Goal: Task Accomplishment & Management: Manage account settings

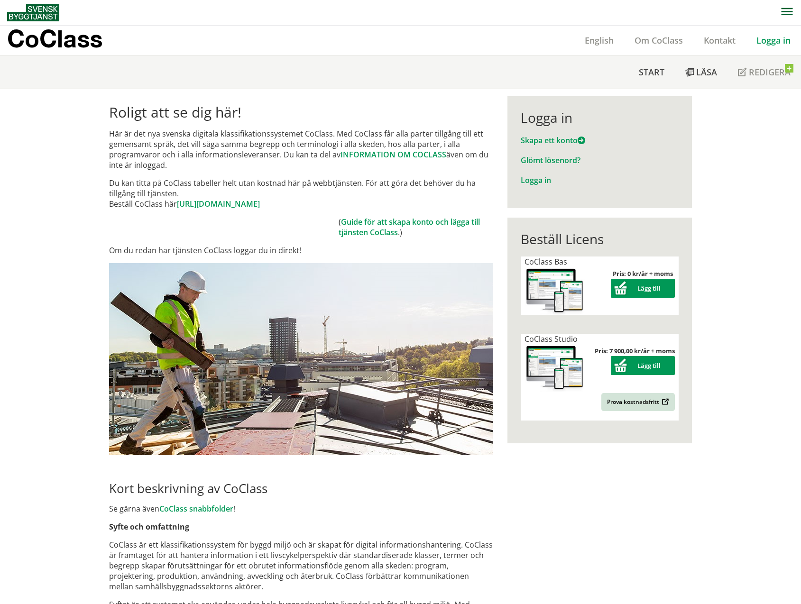
click at [767, 41] on link "Logga in" at bounding box center [773, 40] width 55 height 11
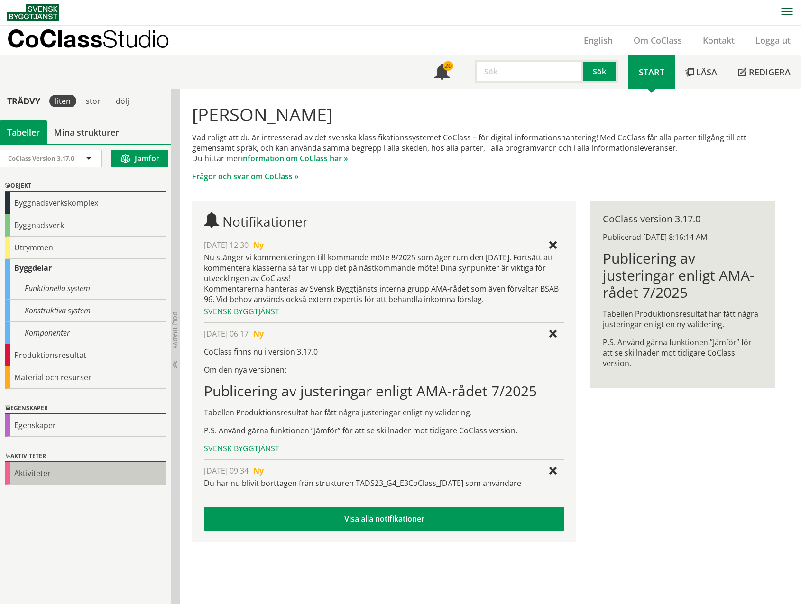
click at [37, 475] on div "Aktiviteter" at bounding box center [85, 473] width 161 height 22
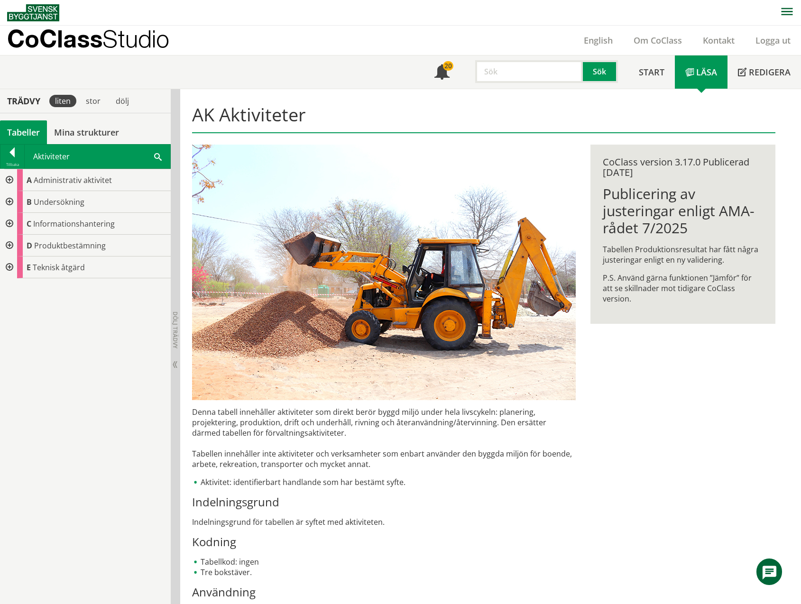
click at [10, 266] on div at bounding box center [8, 268] width 17 height 22
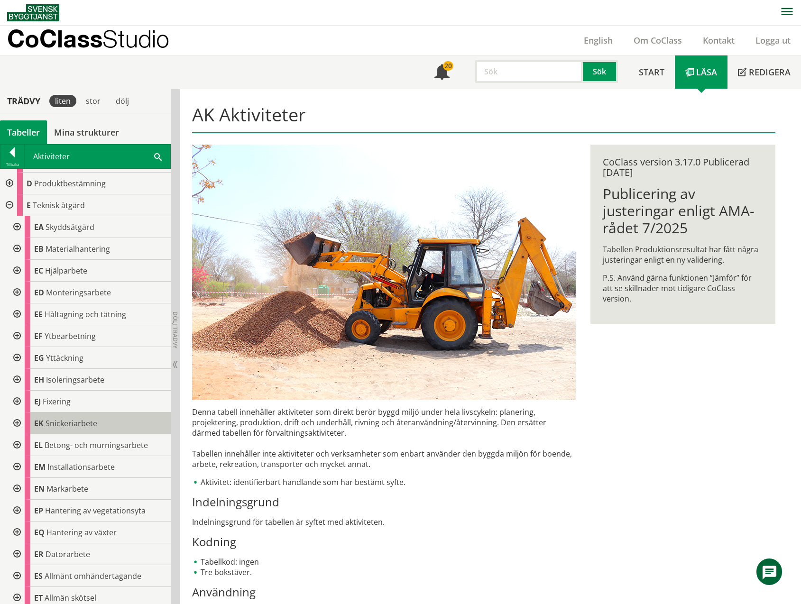
scroll to position [119, 0]
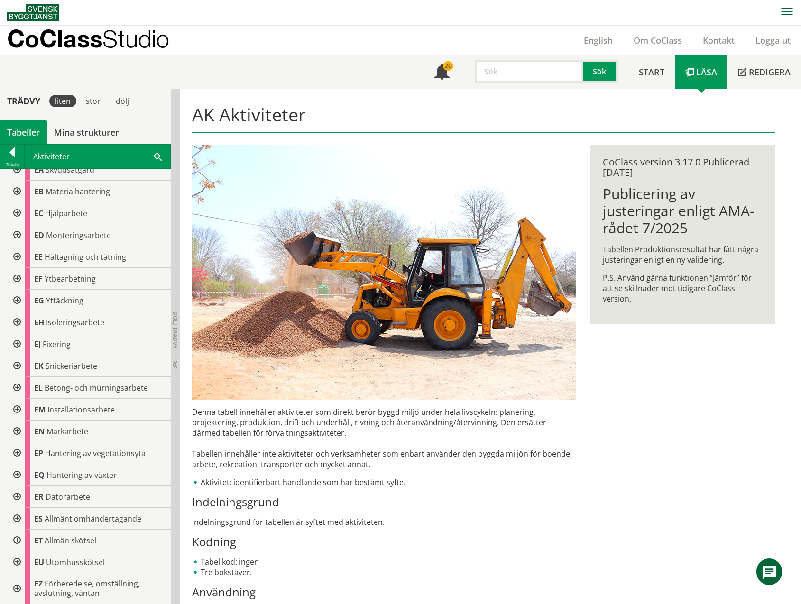
click at [18, 563] on div at bounding box center [16, 562] width 17 height 22
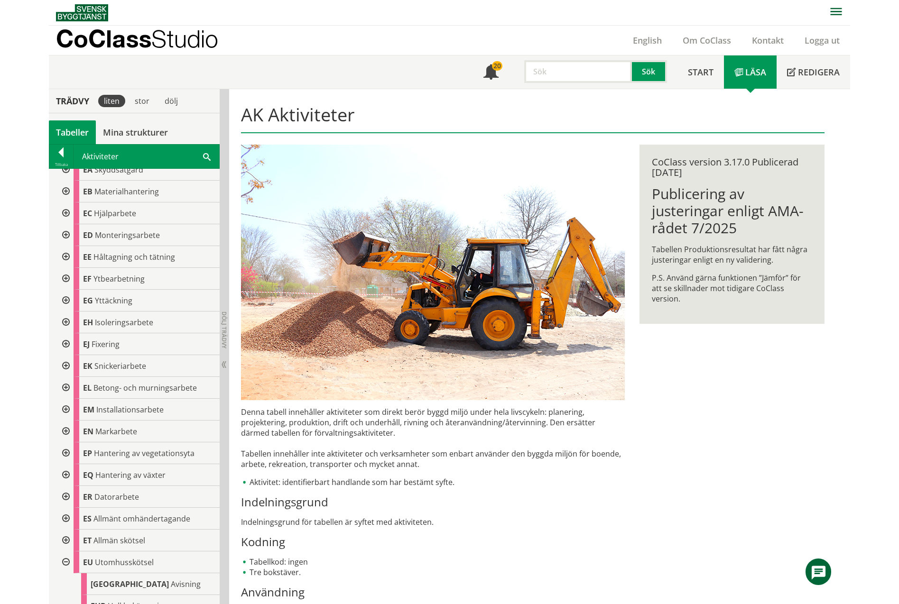
scroll to position [294, 0]
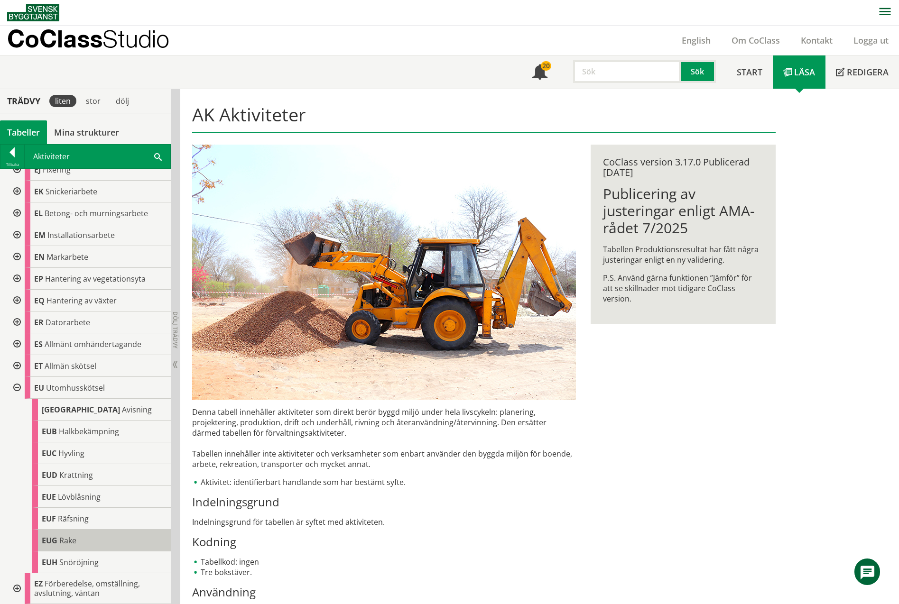
click at [79, 542] on div "EUG Rake" at bounding box center [101, 541] width 138 height 22
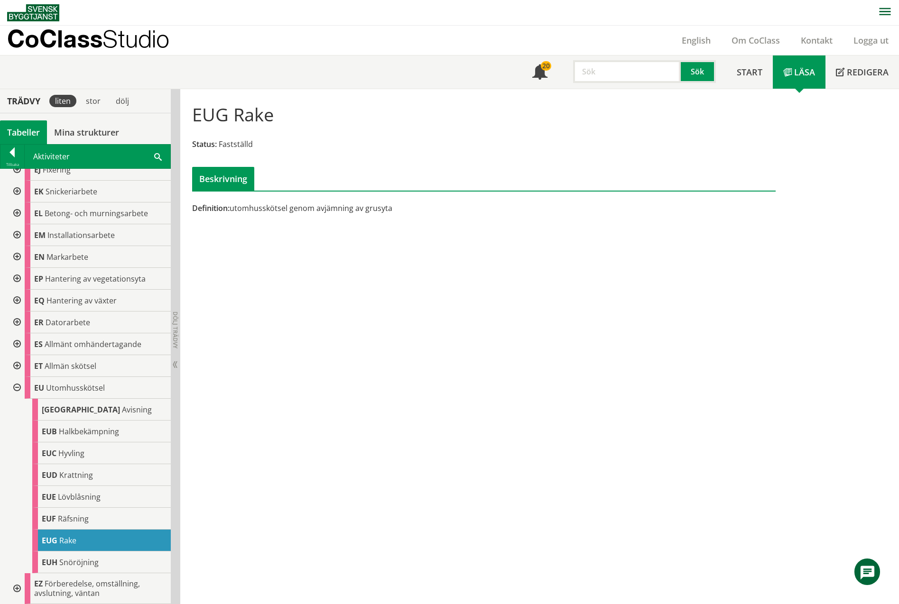
click at [18, 364] on div at bounding box center [16, 366] width 17 height 22
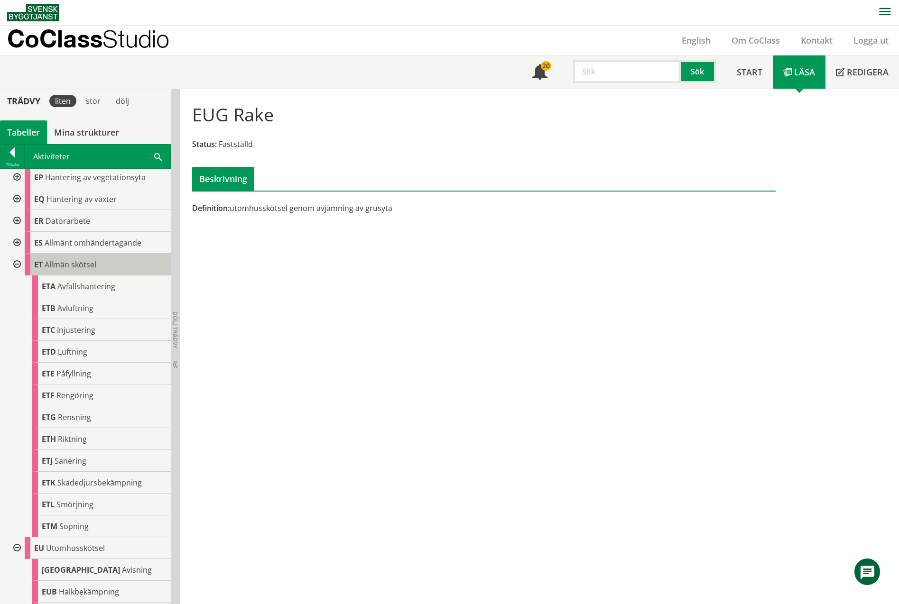
scroll to position [402, 0]
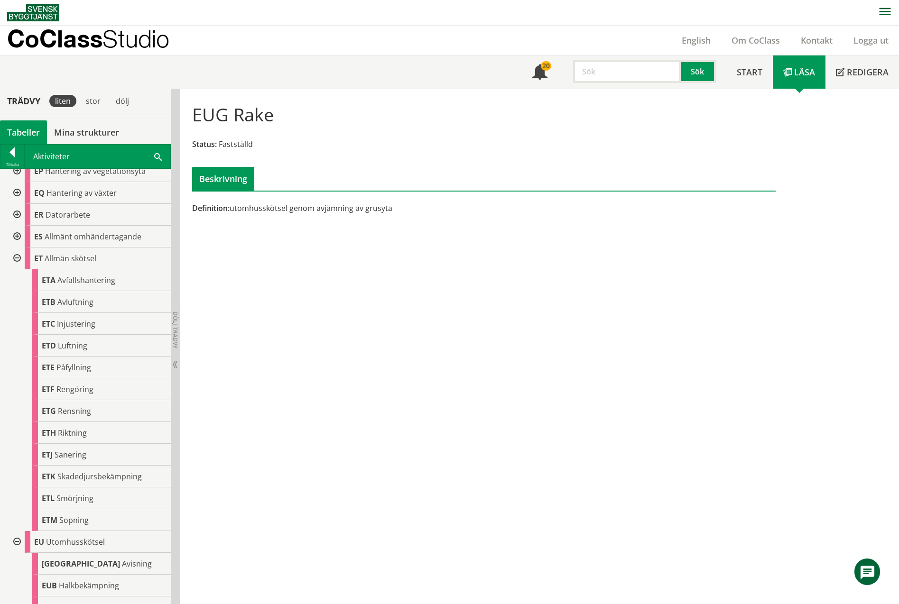
click at [17, 237] on div at bounding box center [16, 237] width 17 height 22
click at [18, 259] on div at bounding box center [16, 259] width 17 height 22
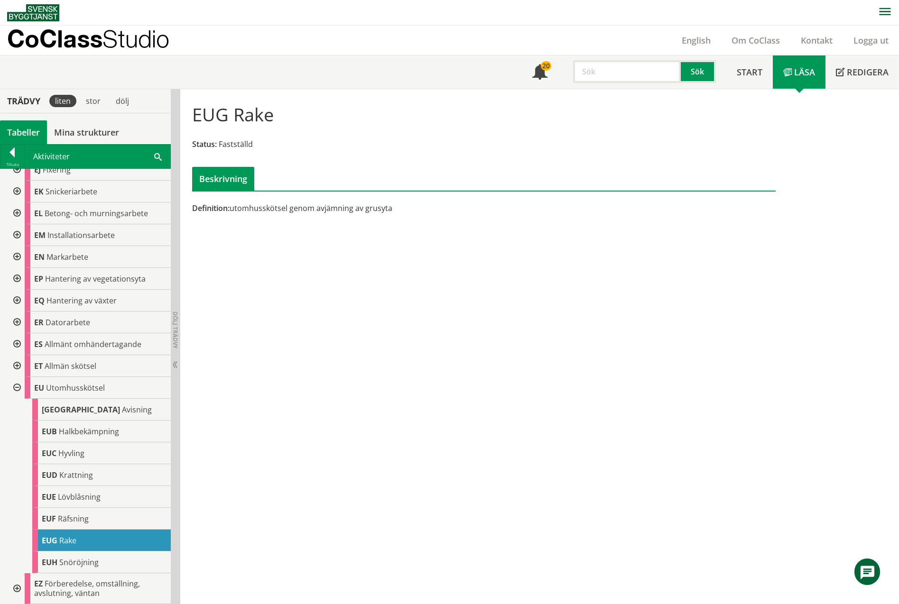
scroll to position [294, 0]
click at [17, 383] on div at bounding box center [16, 388] width 17 height 22
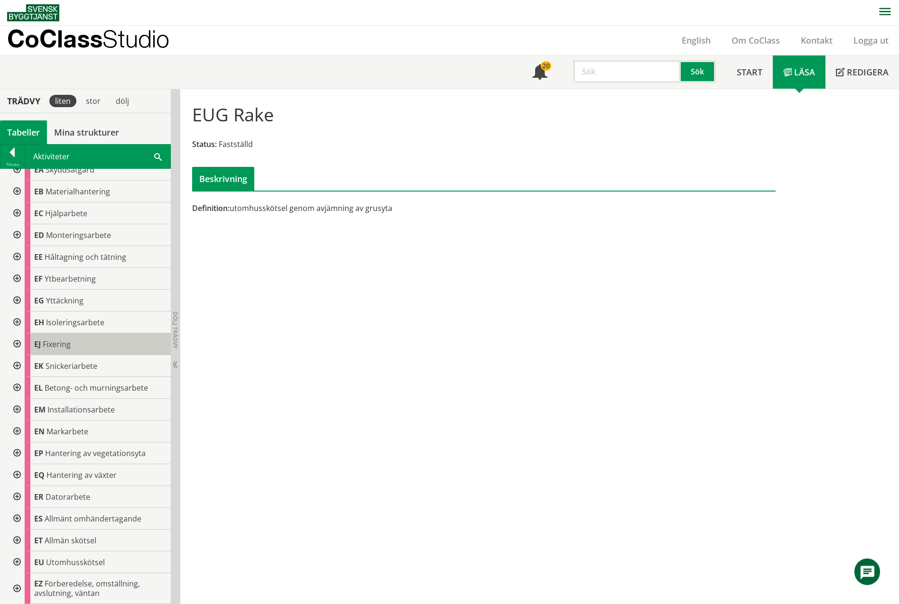
scroll to position [13, 0]
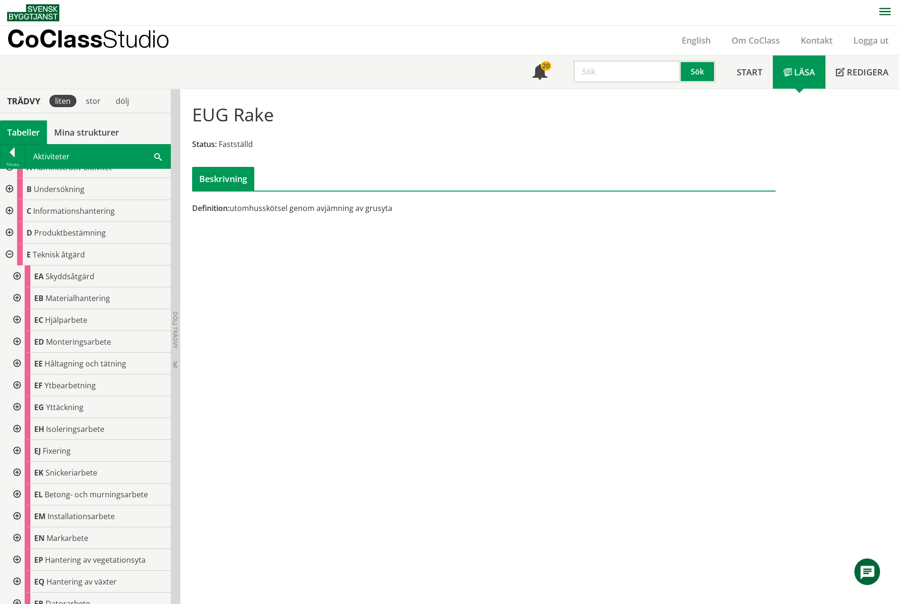
click at [10, 232] on div at bounding box center [8, 233] width 17 height 22
click at [19, 276] on div at bounding box center [16, 277] width 17 height 22
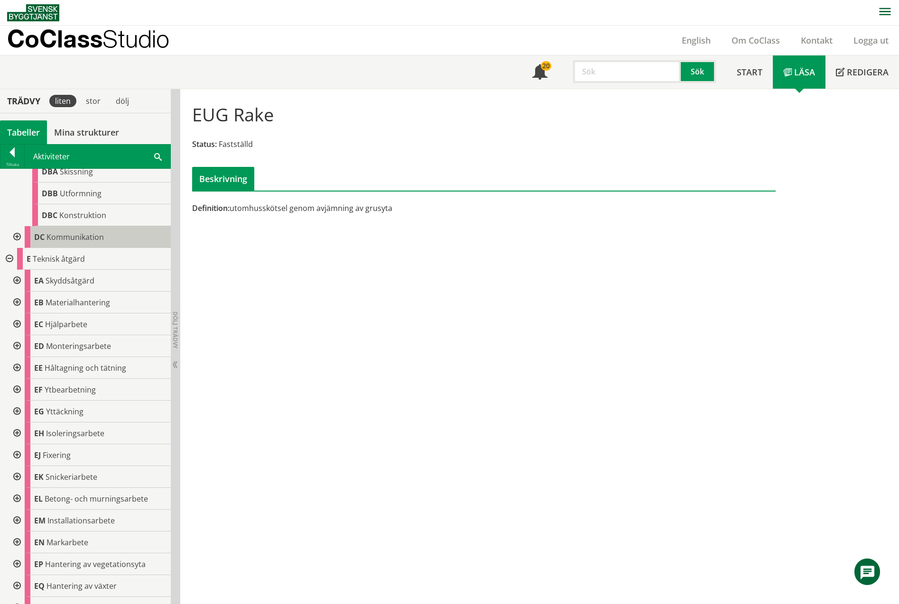
scroll to position [188, 0]
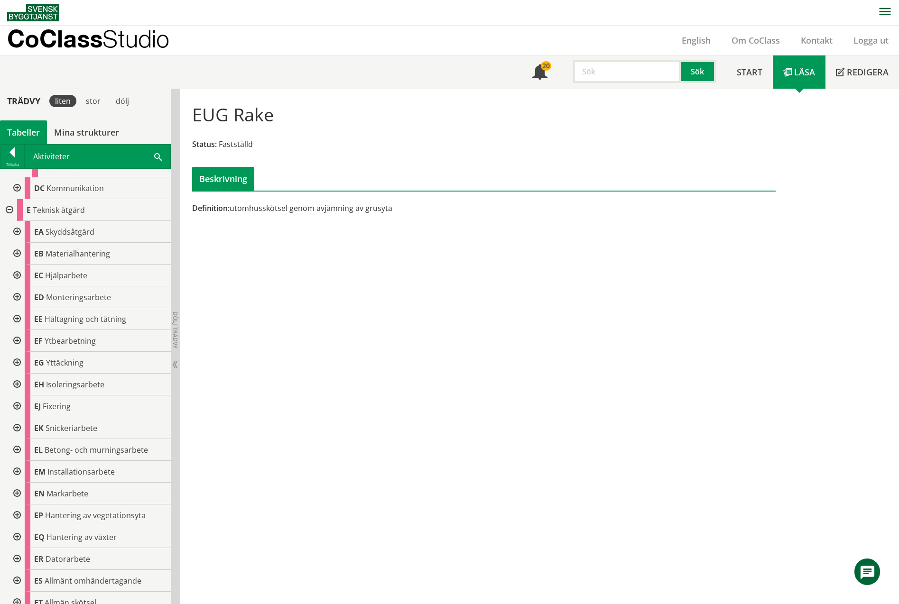
click at [19, 383] on div at bounding box center [16, 385] width 17 height 22
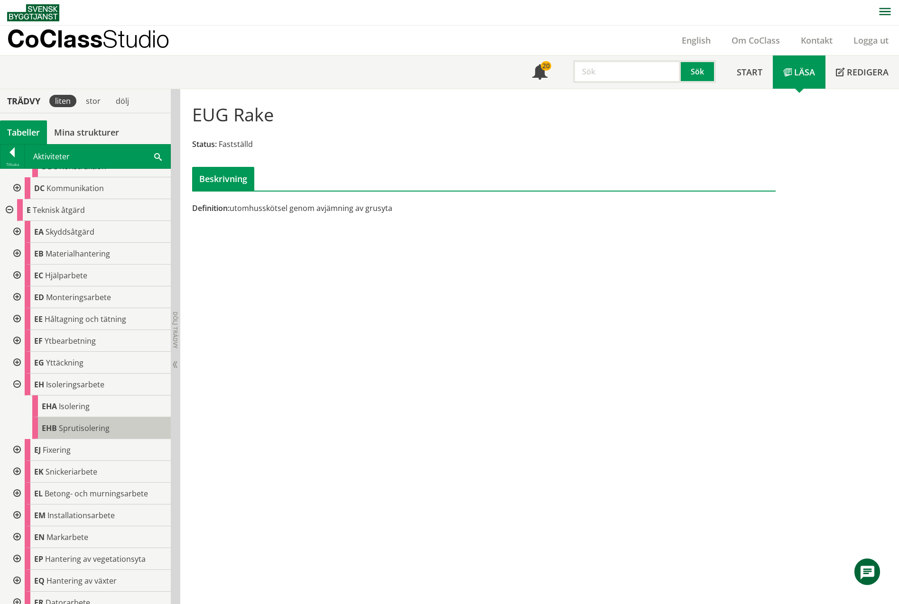
click at [80, 426] on span "Sprutisolering" at bounding box center [84, 428] width 51 height 10
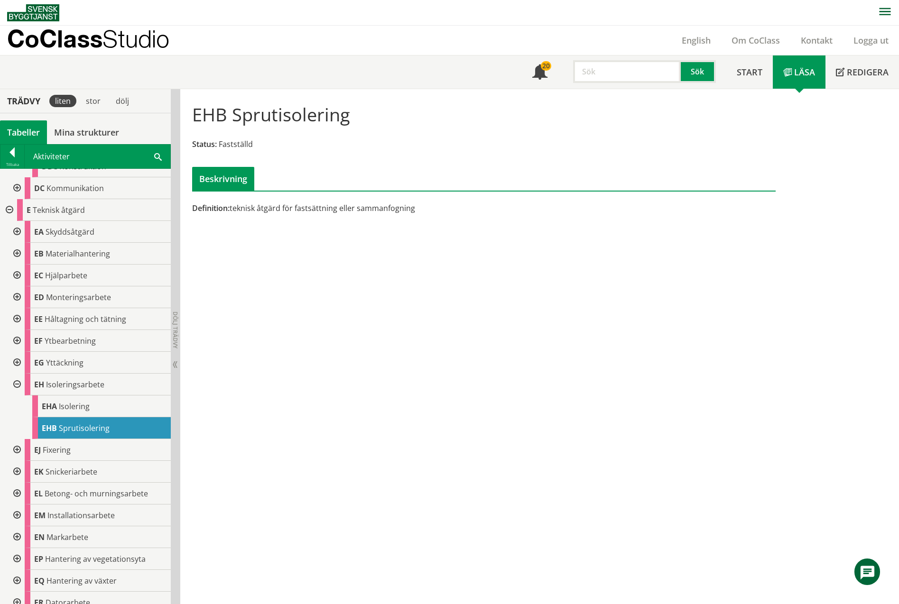
click at [17, 363] on div at bounding box center [16, 363] width 17 height 22
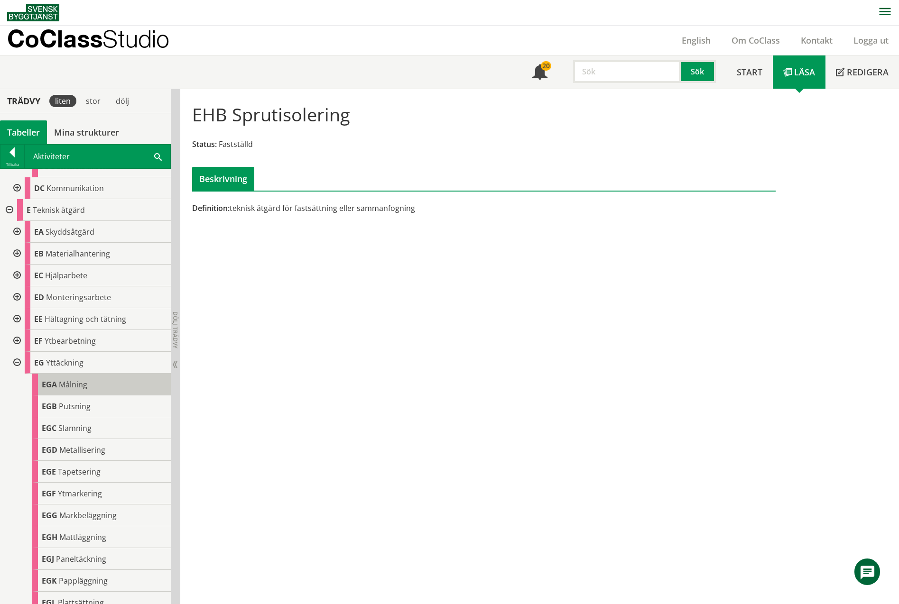
click at [83, 385] on span "Målning" at bounding box center [73, 384] width 28 height 10
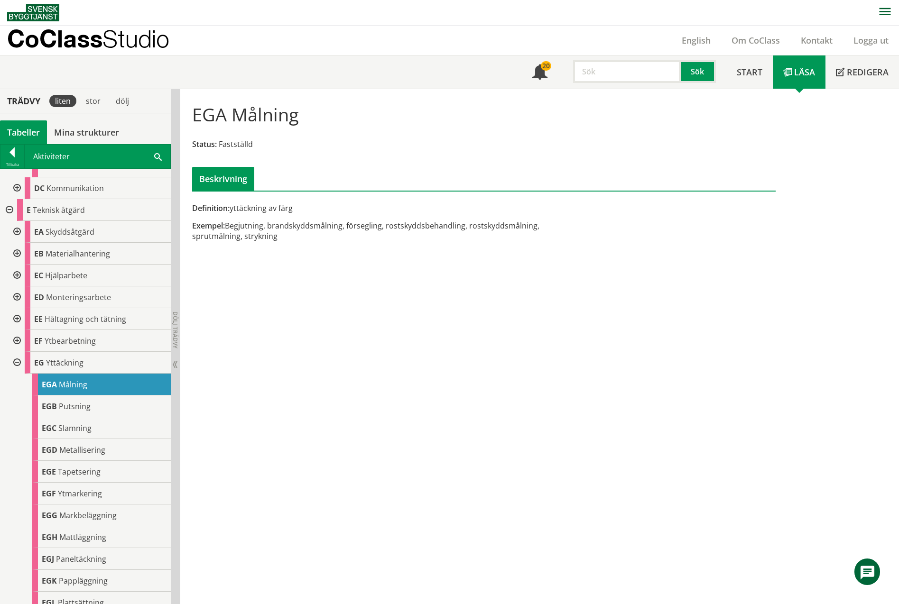
click at [18, 361] on div at bounding box center [16, 363] width 17 height 22
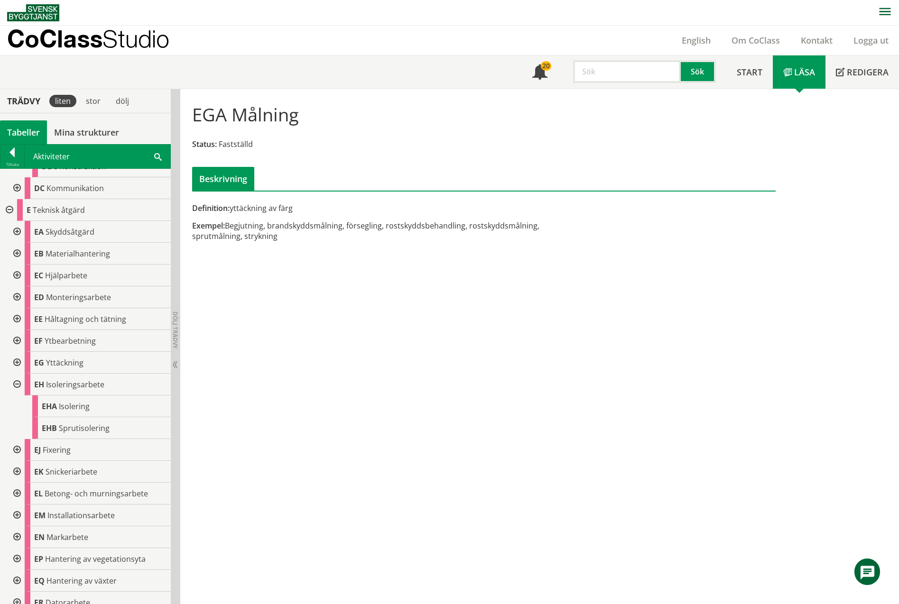
click at [17, 384] on div at bounding box center [16, 385] width 17 height 22
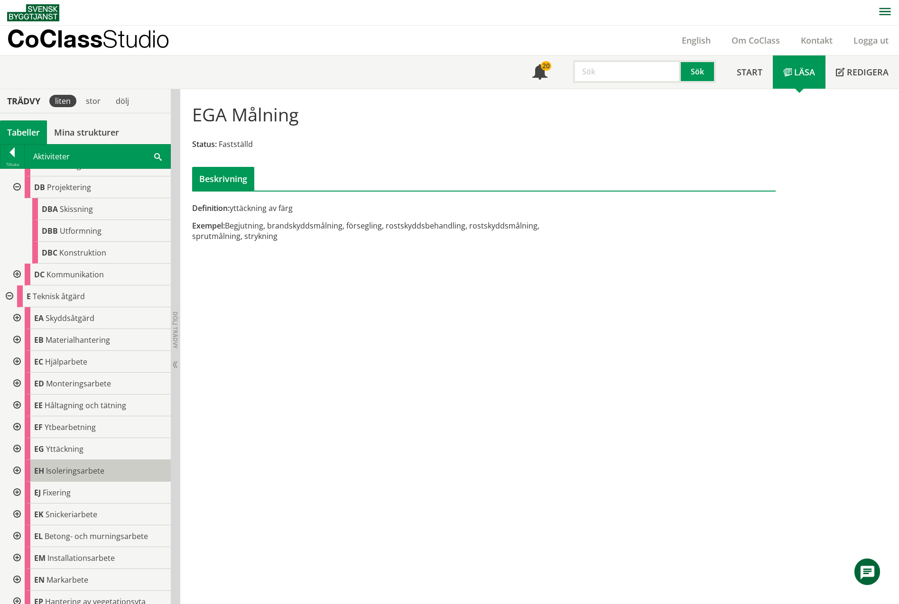
scroll to position [4, 0]
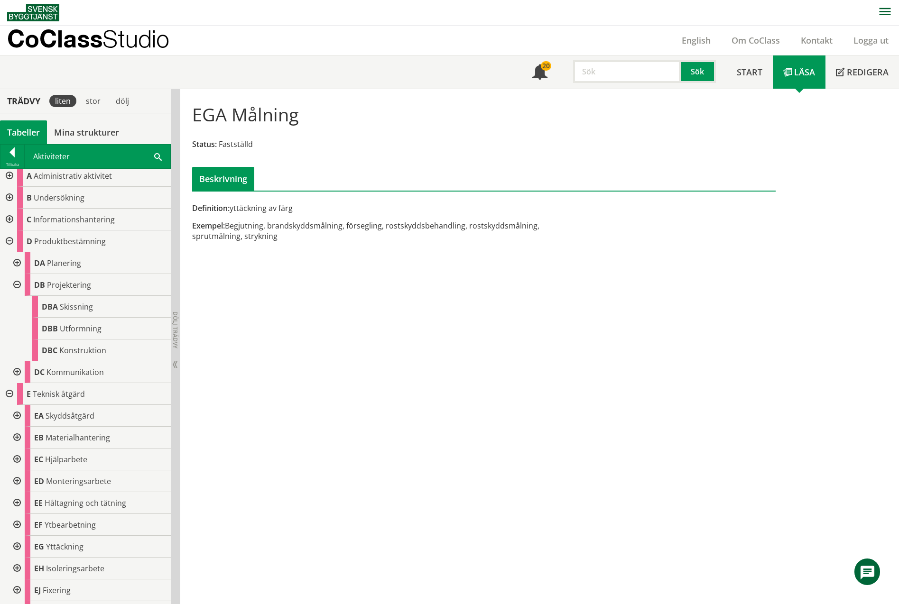
click at [18, 263] on div at bounding box center [16, 263] width 17 height 22
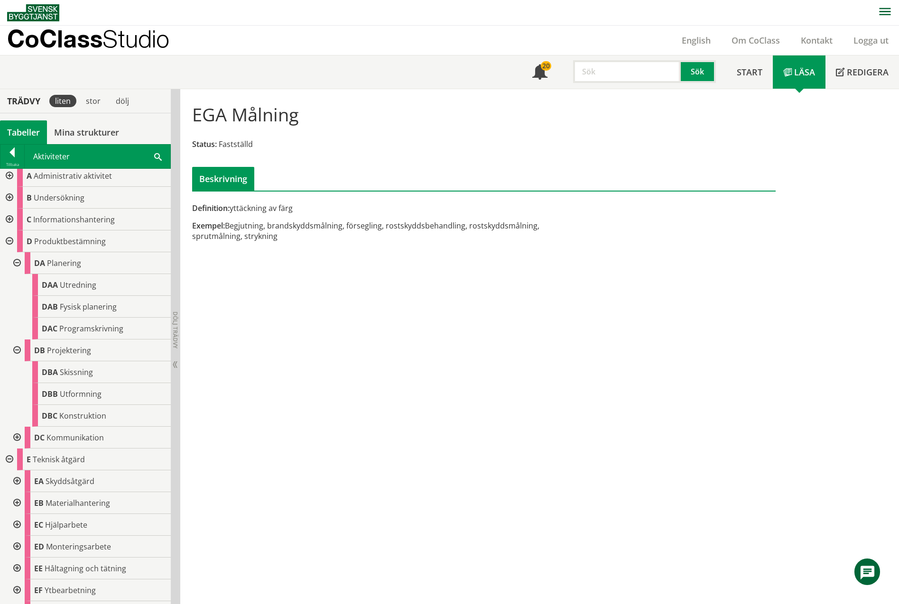
click at [11, 197] on div at bounding box center [8, 198] width 17 height 22
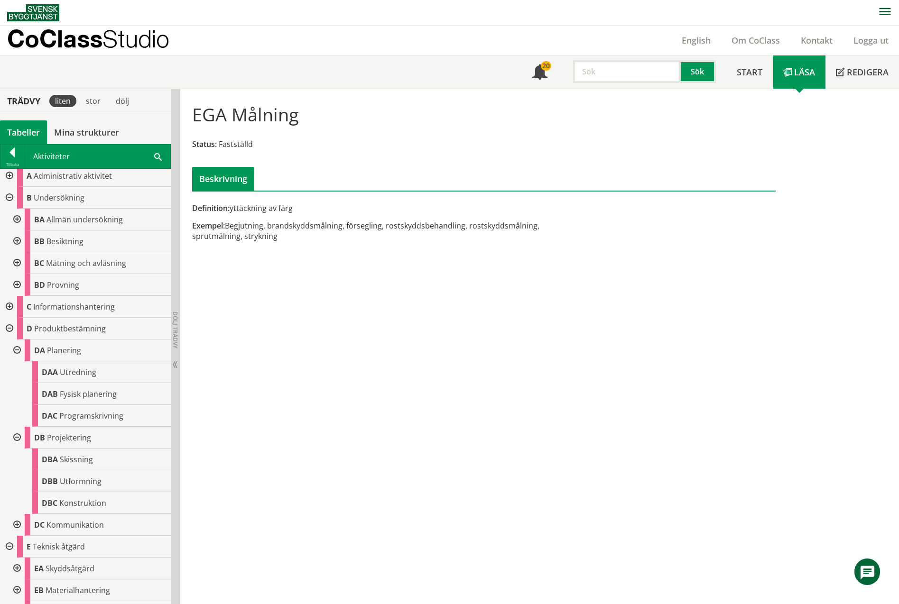
click at [19, 242] on div at bounding box center [16, 241] width 17 height 22
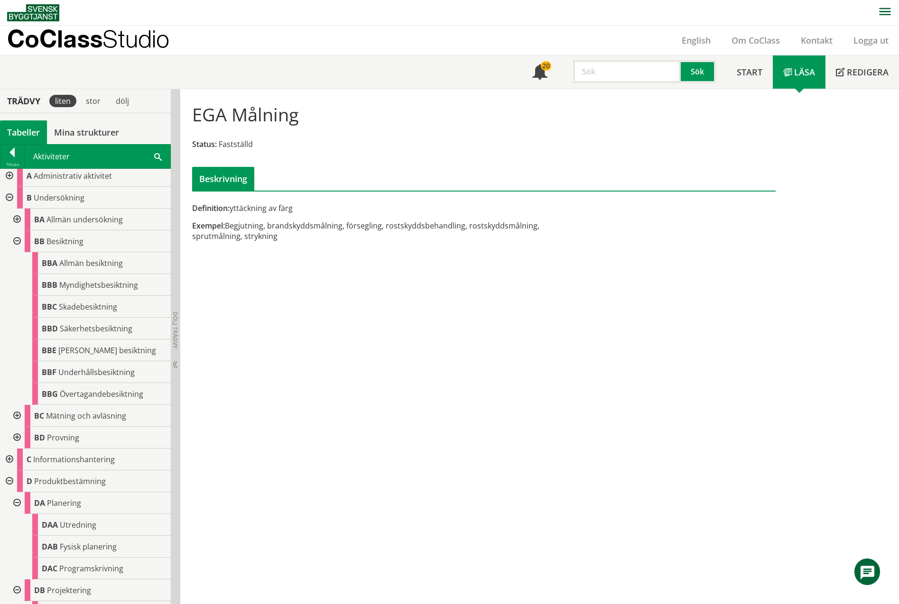
click at [18, 416] on div at bounding box center [16, 416] width 17 height 22
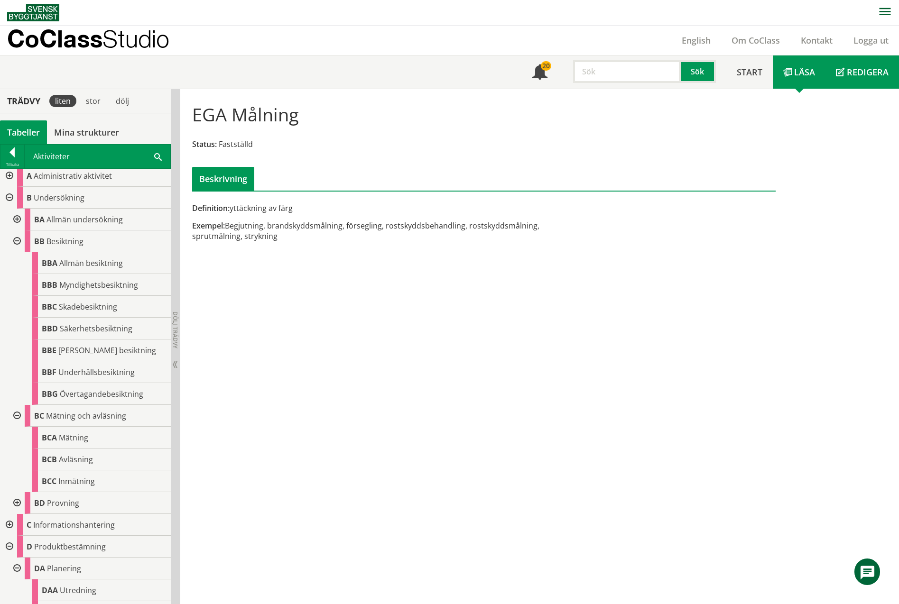
click at [800, 76] on span "Redigera" at bounding box center [867, 71] width 42 height 11
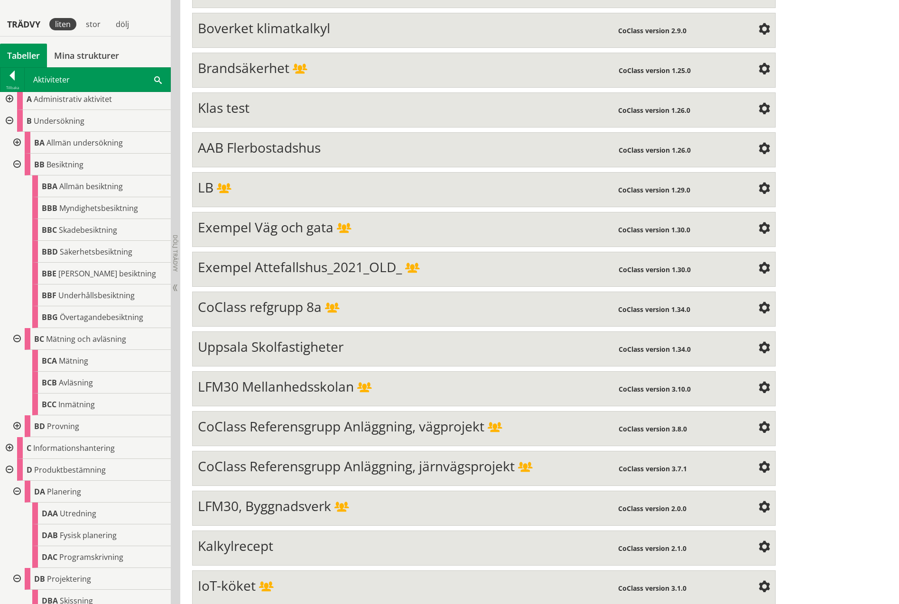
scroll to position [1102, 0]
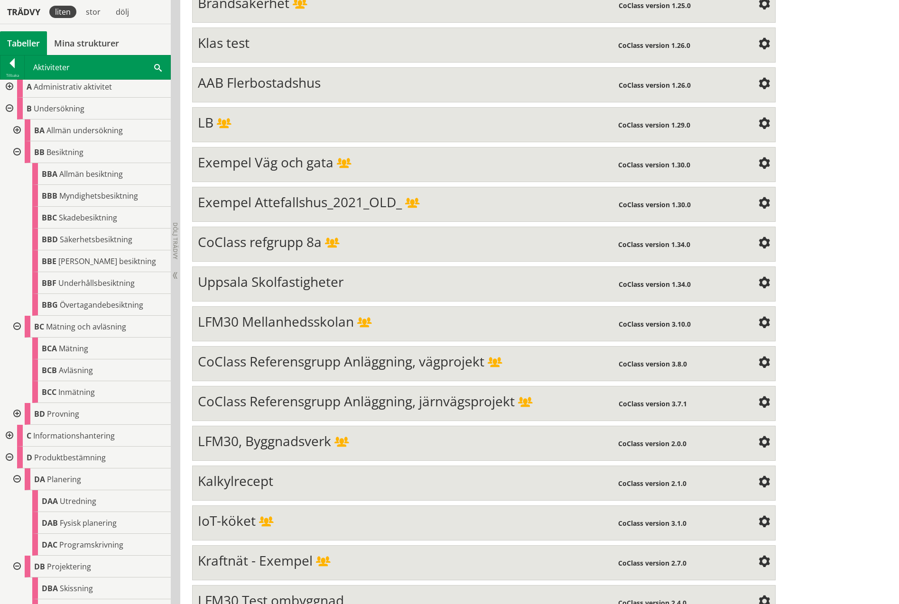
click at [327, 433] on span "LFM30, Byggnadsverk" at bounding box center [264, 441] width 133 height 18
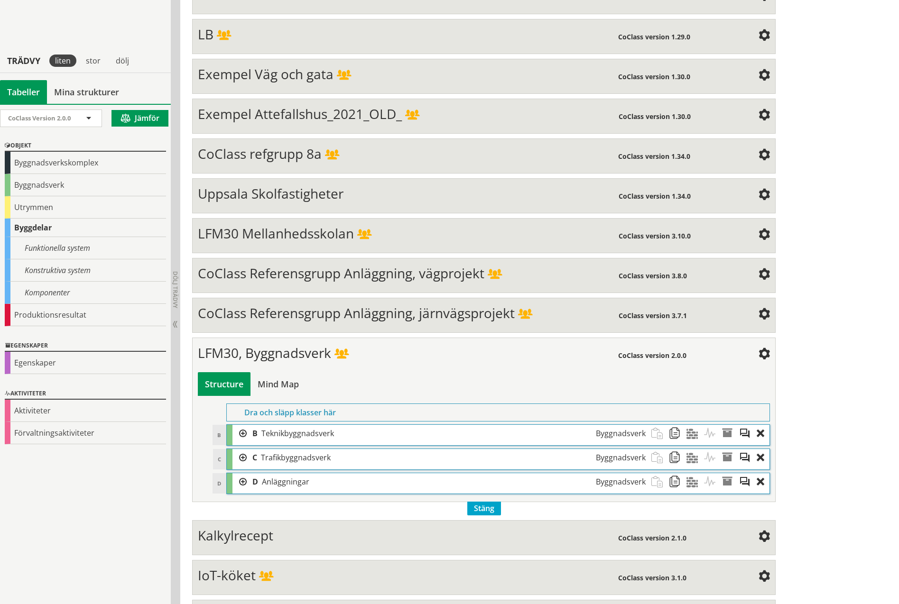
scroll to position [1239, 0]
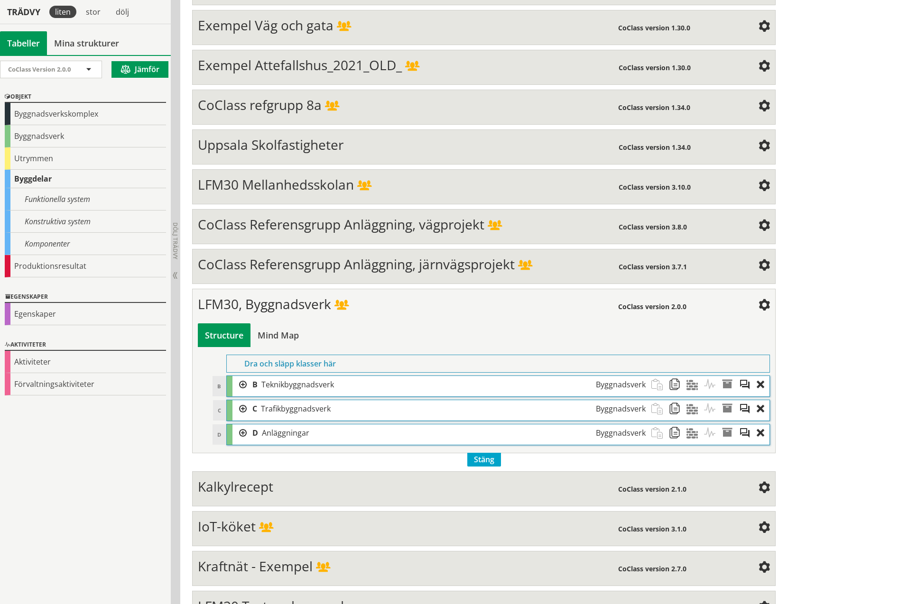
click at [245, 425] on div at bounding box center [239, 433] width 14 height 18
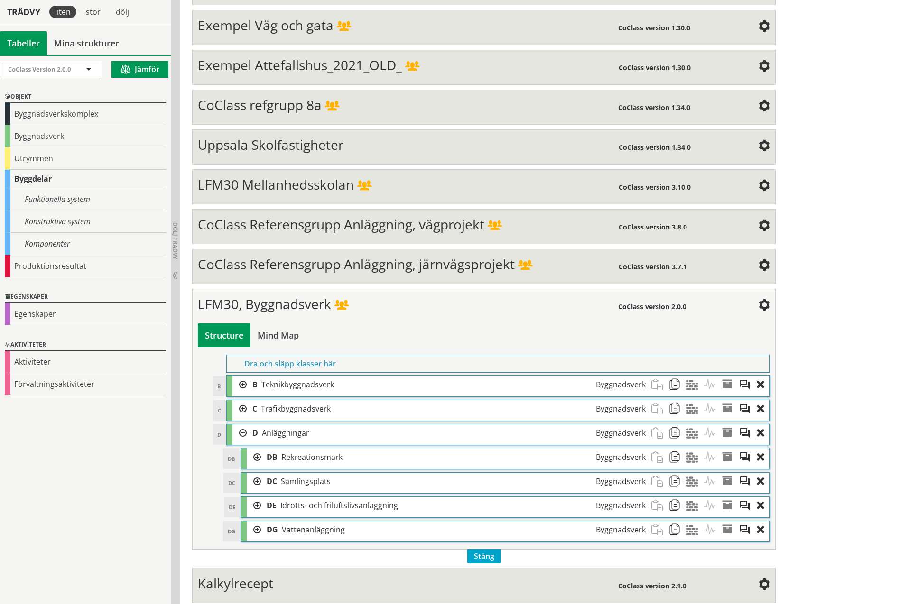
click at [259, 450] on div at bounding box center [254, 458] width 14 height 18
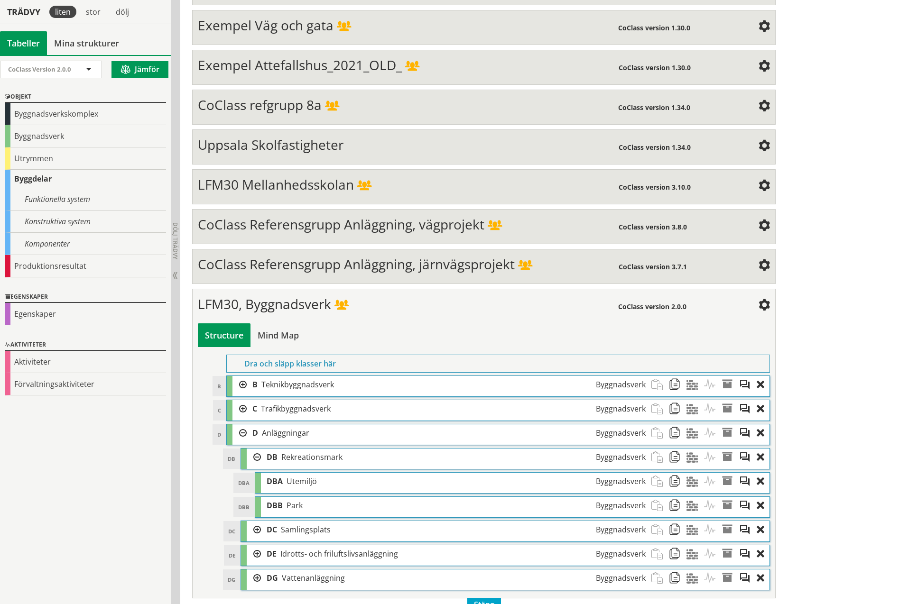
click at [259, 521] on div at bounding box center [254, 530] width 14 height 18
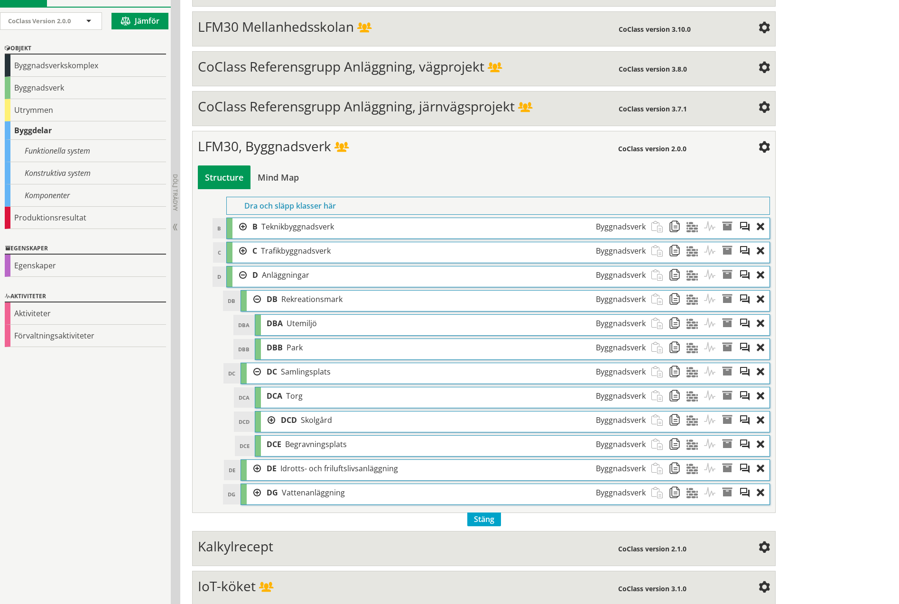
scroll to position [1445, 0]
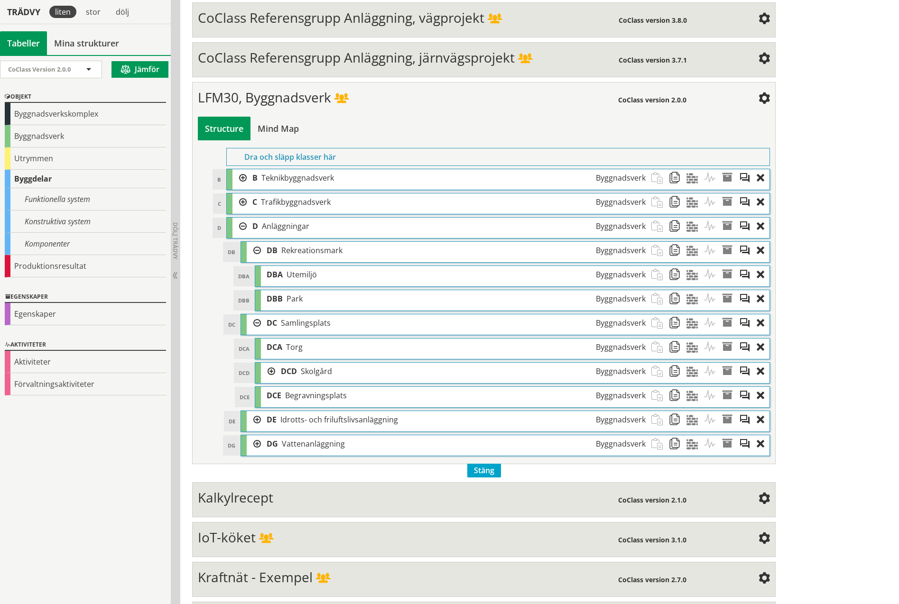
click at [273, 363] on div at bounding box center [268, 372] width 14 height 18
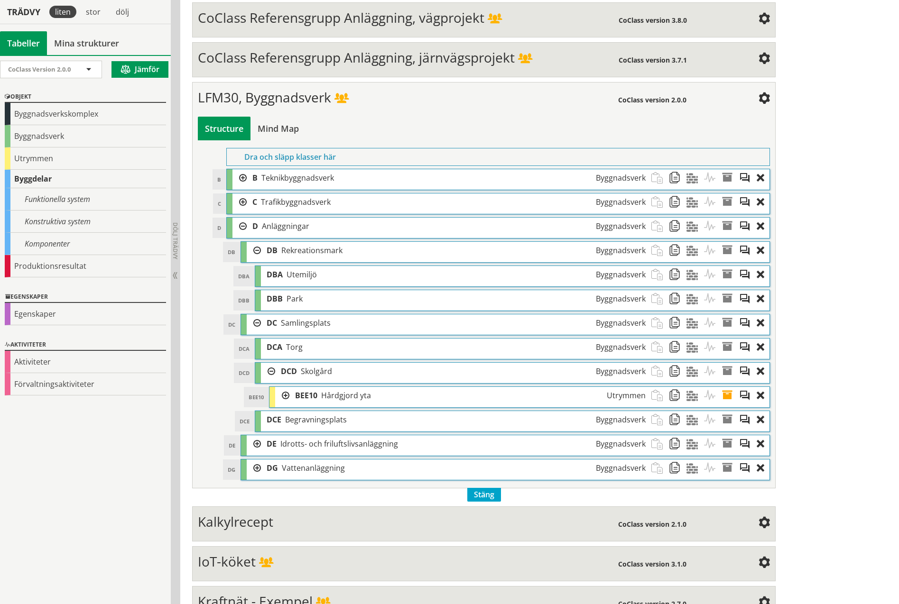
click at [287, 388] on div at bounding box center [282, 396] width 14 height 18
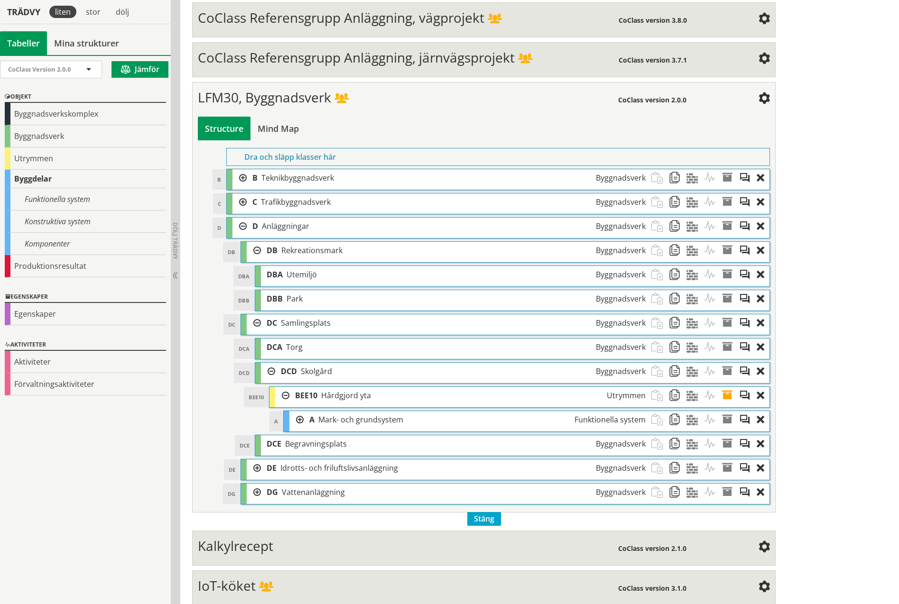
click at [301, 413] on div at bounding box center [296, 420] width 14 height 18
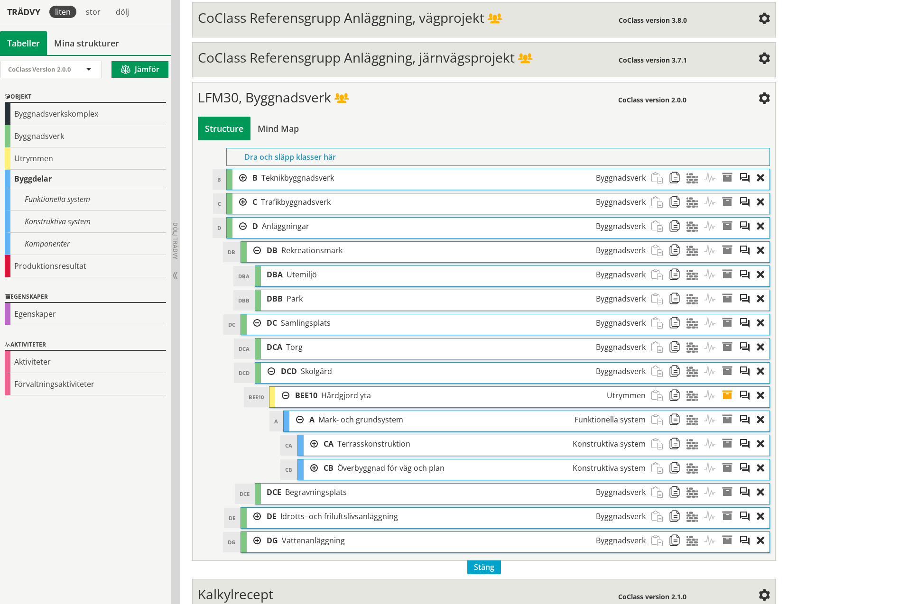
click at [314, 435] on div at bounding box center [310, 444] width 14 height 18
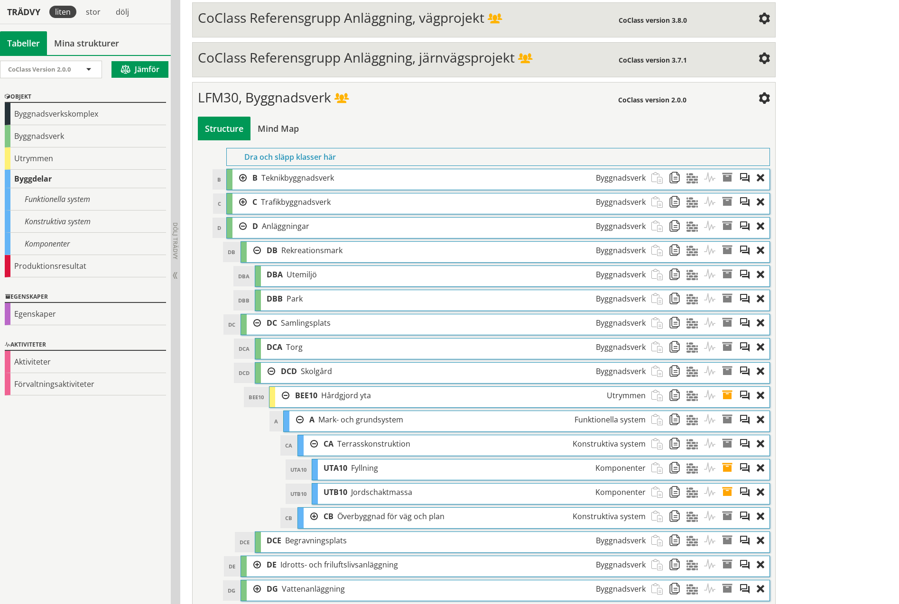
click at [707, 459] on span at bounding box center [713, 468] width 18 height 18
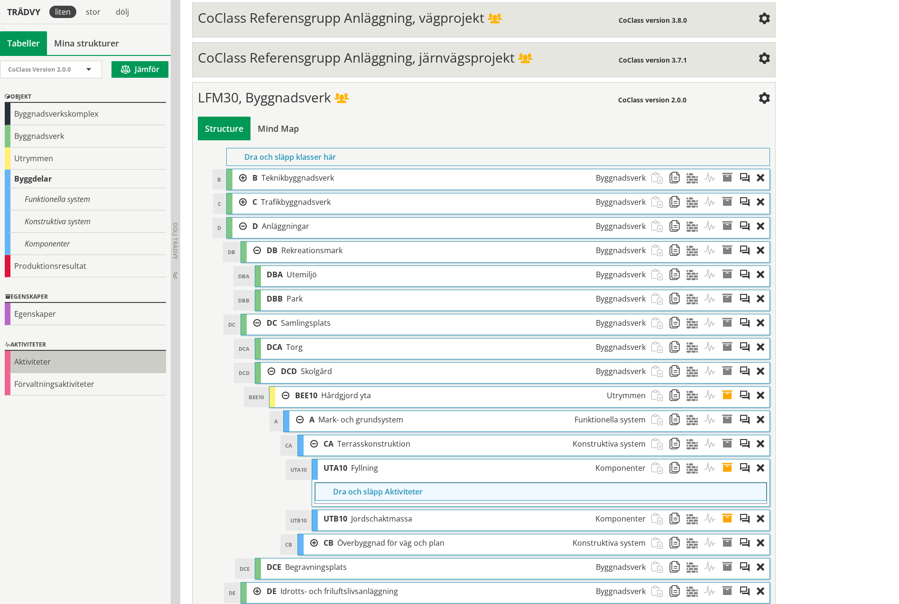
click at [59, 357] on div "Aktiviteter" at bounding box center [85, 362] width 161 height 22
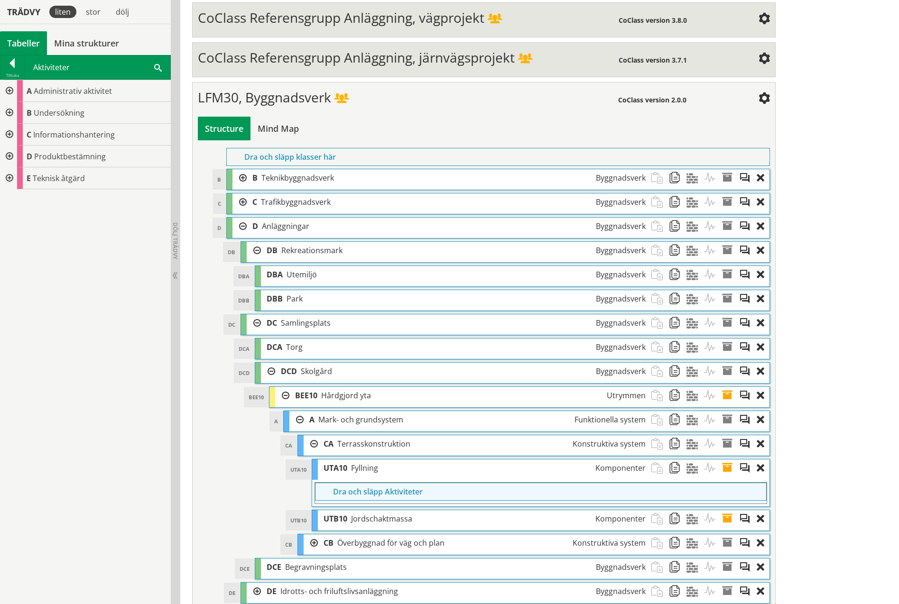
click at [8, 179] on div at bounding box center [8, 178] width 17 height 22
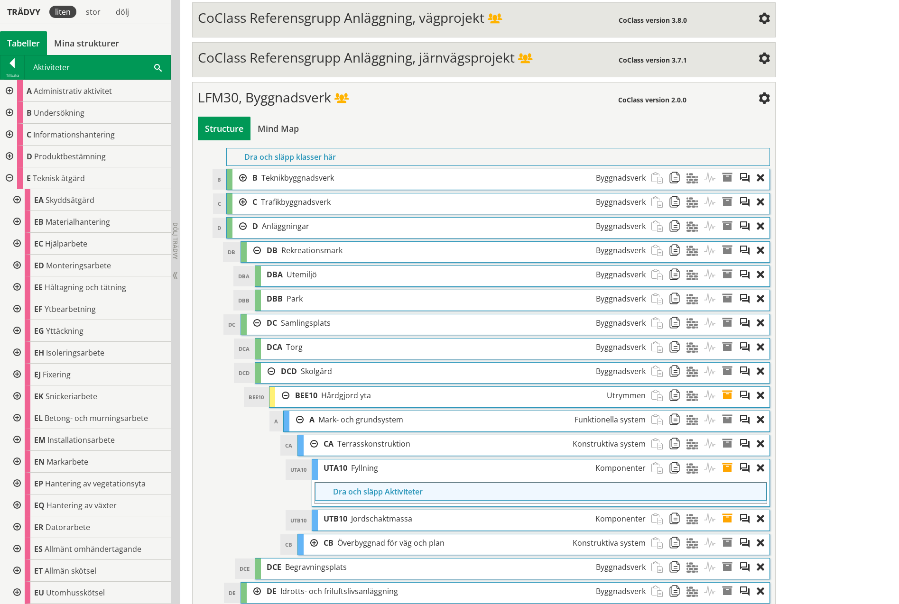
click at [18, 220] on div at bounding box center [16, 222] width 17 height 22
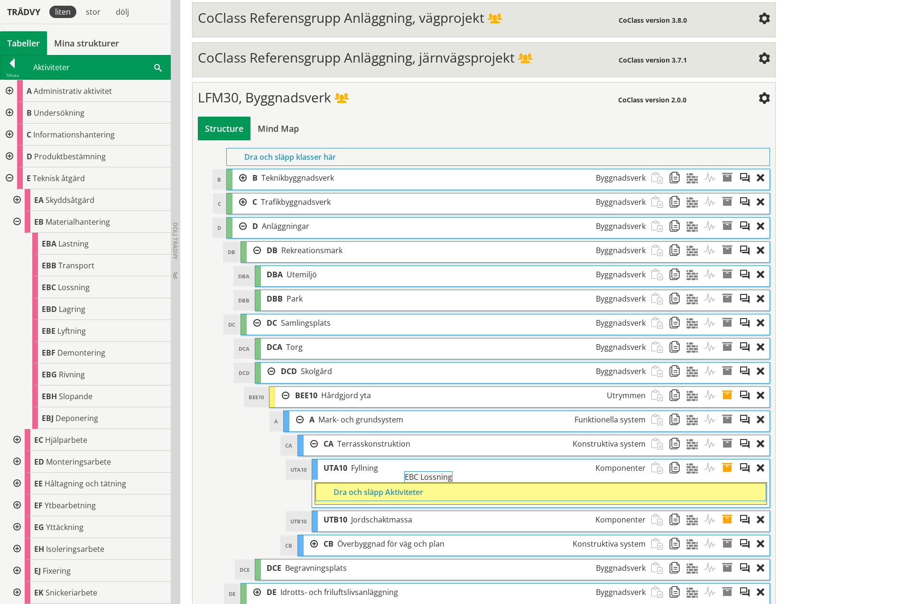
drag, startPoint x: 84, startPoint y: 287, endPoint x: 473, endPoint y: 482, distance: 434.3
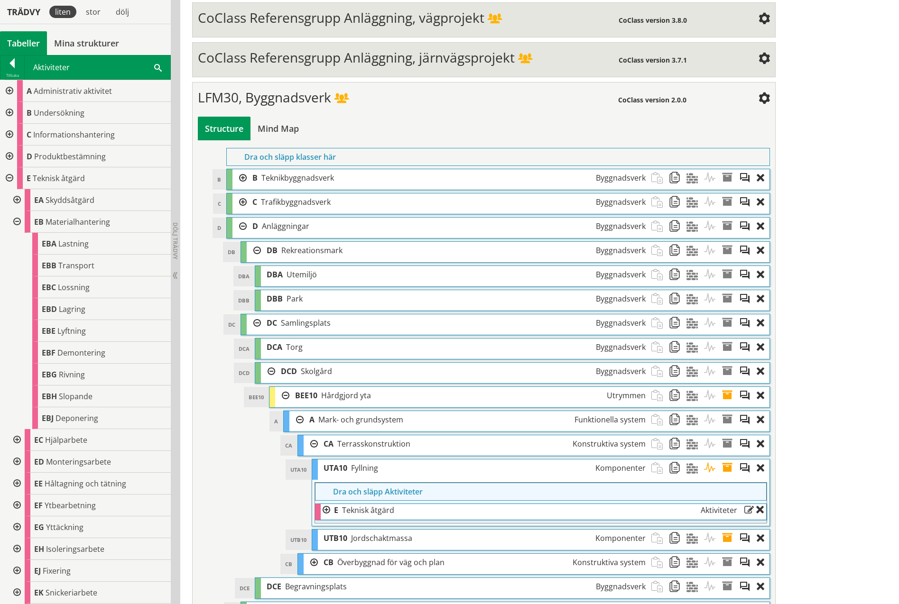
click at [328, 504] on div at bounding box center [325, 510] width 9 height 12
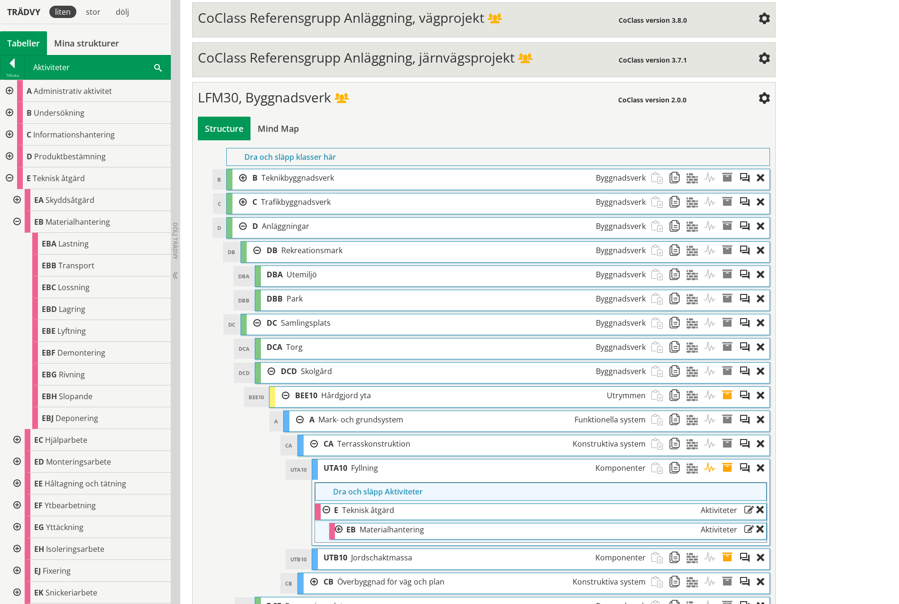
click at [340, 523] on div at bounding box center [339, 529] width 8 height 12
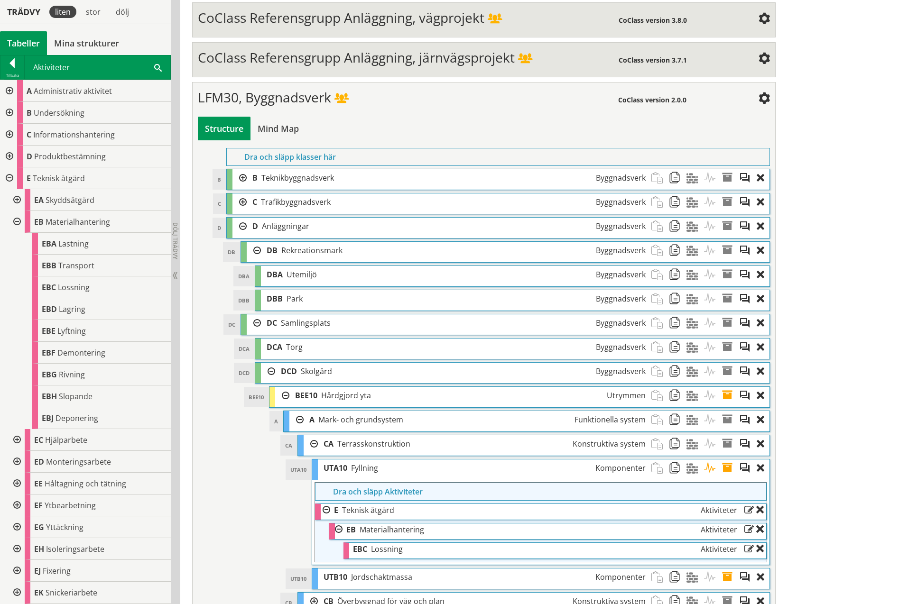
click at [749, 543] on div at bounding box center [750, 549] width 12 height 12
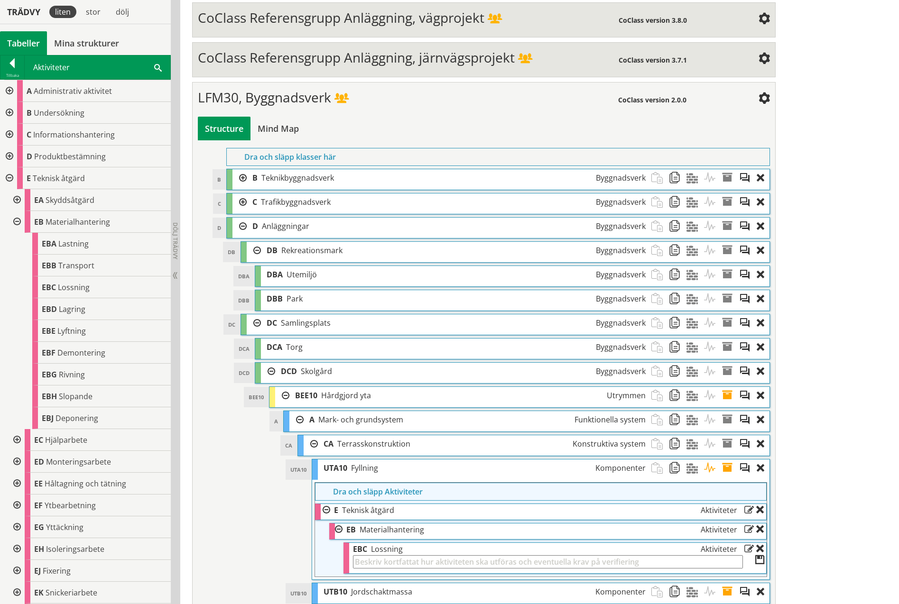
click at [553, 555] on input "text" at bounding box center [548, 561] width 390 height 13
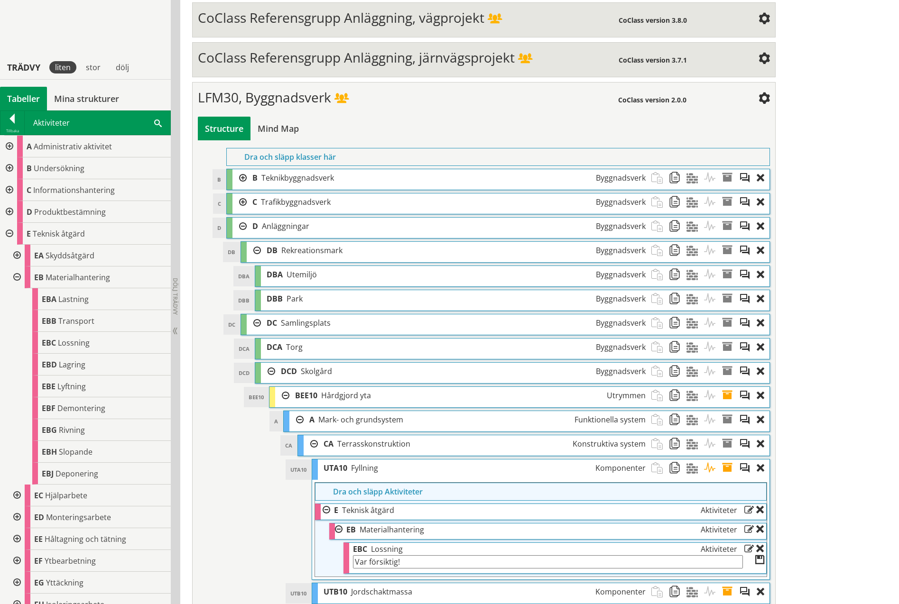
scroll to position [1501, 0]
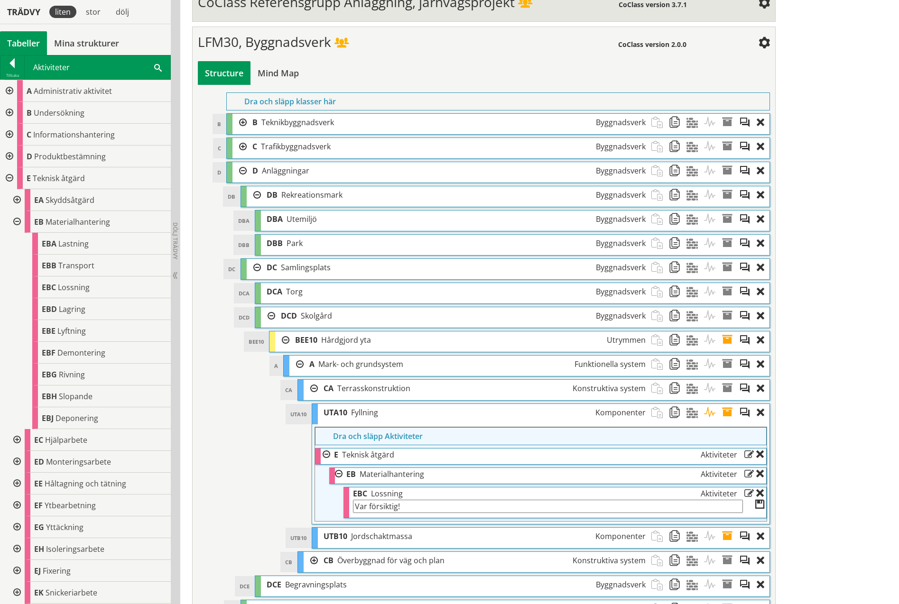
type input "Var försiktig!"
click at [710, 331] on span at bounding box center [713, 340] width 18 height 18
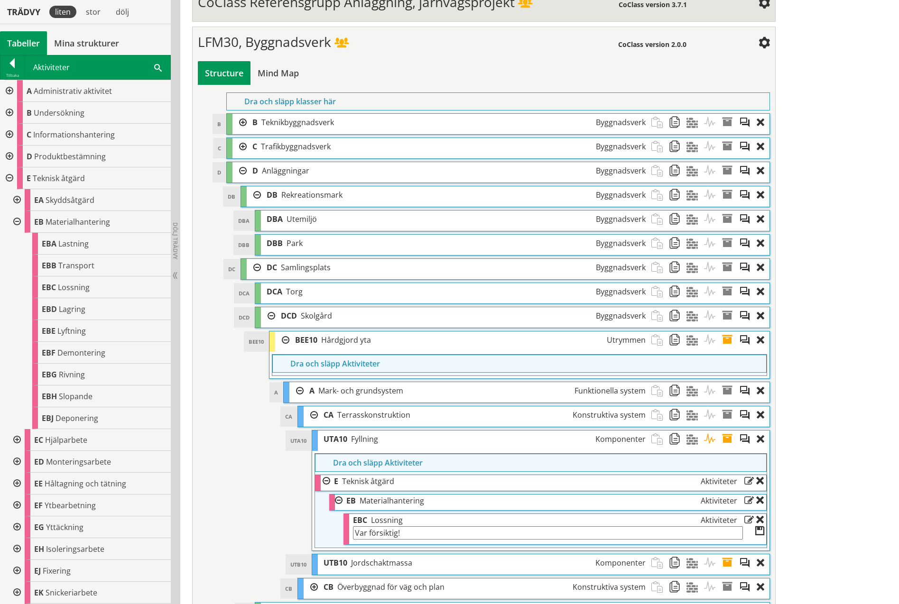
click at [726, 331] on span at bounding box center [730, 340] width 18 height 18
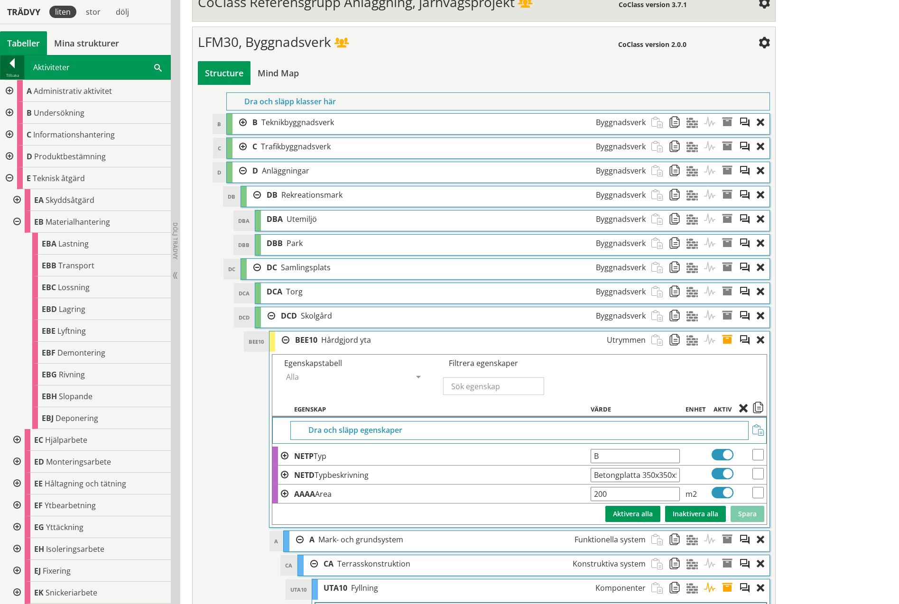
click at [17, 66] on div at bounding box center [12, 64] width 24 height 13
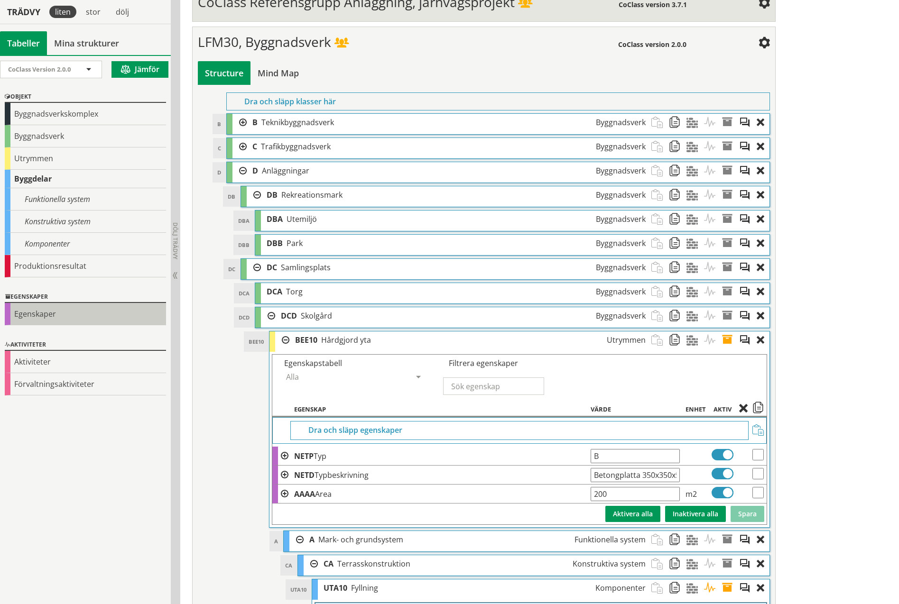
click at [42, 313] on div "Egenskaper" at bounding box center [85, 314] width 161 height 22
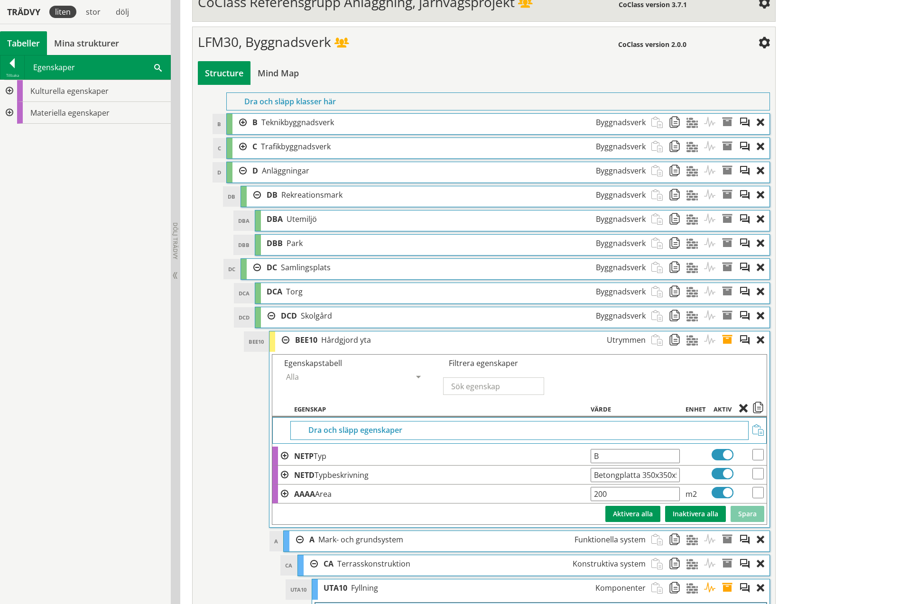
click at [11, 110] on div at bounding box center [8, 113] width 17 height 22
click at [8, 91] on div at bounding box center [8, 91] width 17 height 22
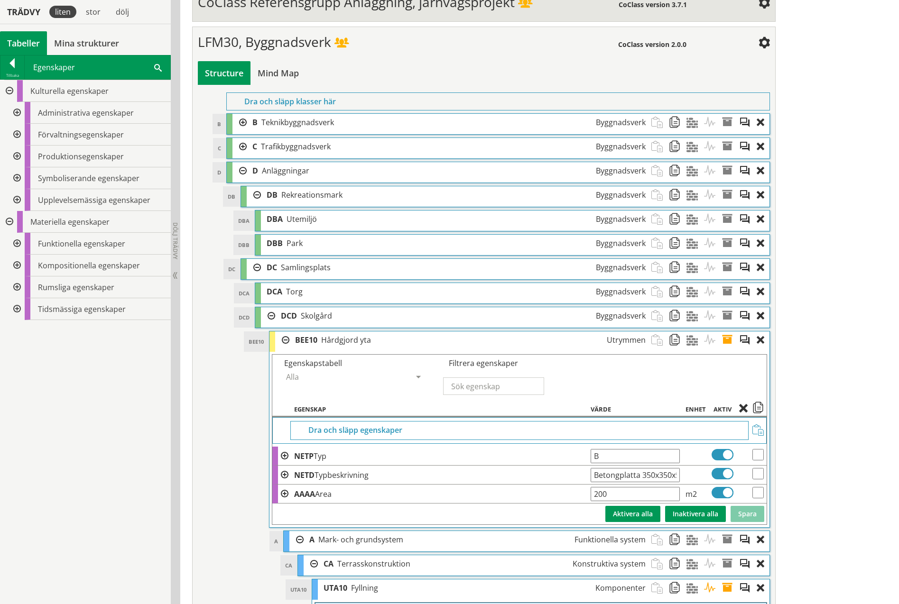
click at [157, 69] on span at bounding box center [158, 67] width 8 height 10
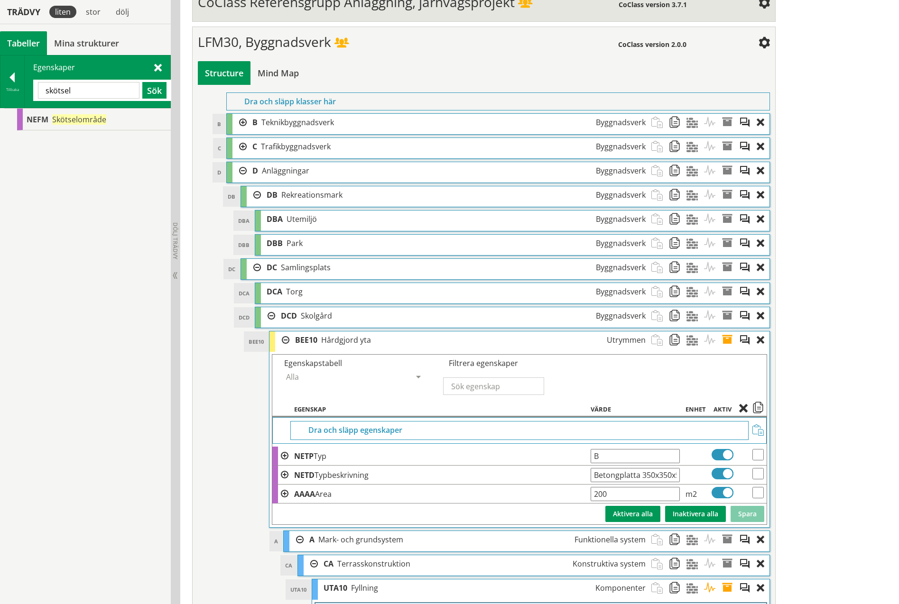
drag, startPoint x: 62, startPoint y: 88, endPoint x: 35, endPoint y: 88, distance: 27.0
click at [35, 88] on div "skötsel Sök" at bounding box center [102, 90] width 138 height 21
type input "drift"
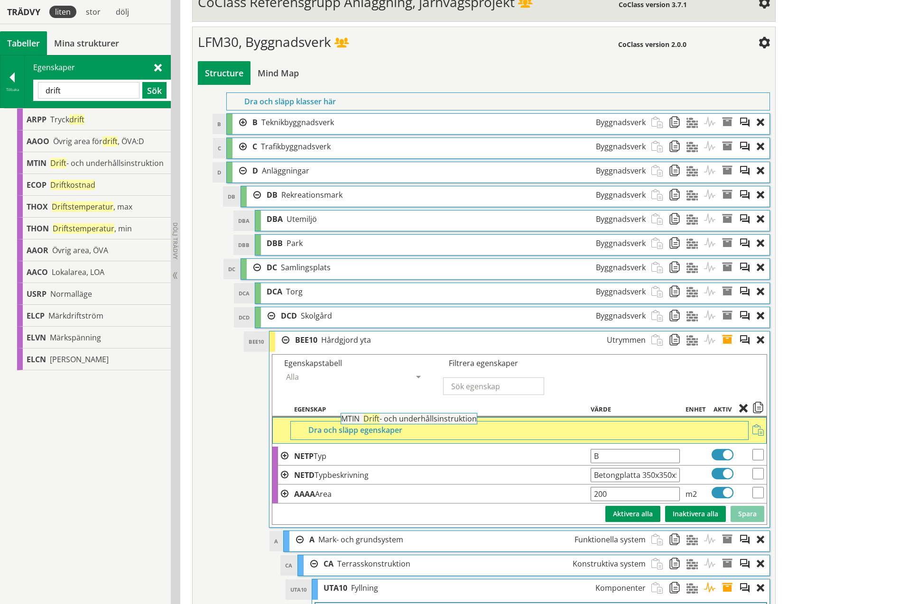
drag, startPoint x: 60, startPoint y: 159, endPoint x: 400, endPoint y: 420, distance: 428.9
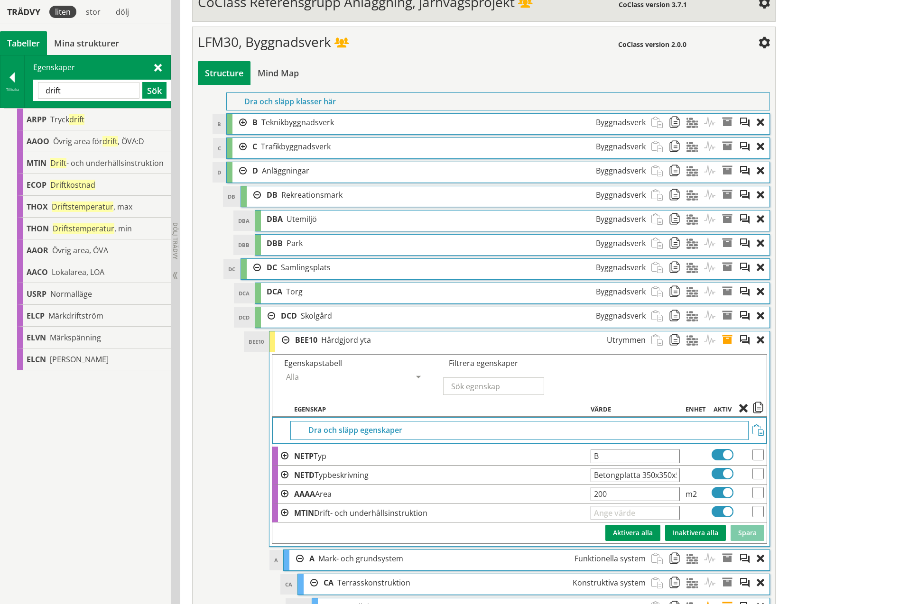
click at [600, 506] on input "text" at bounding box center [634, 513] width 89 height 14
type input "S"
type input "Snöröjs vid 10 cm nysnö."
